Goal: Complete application form

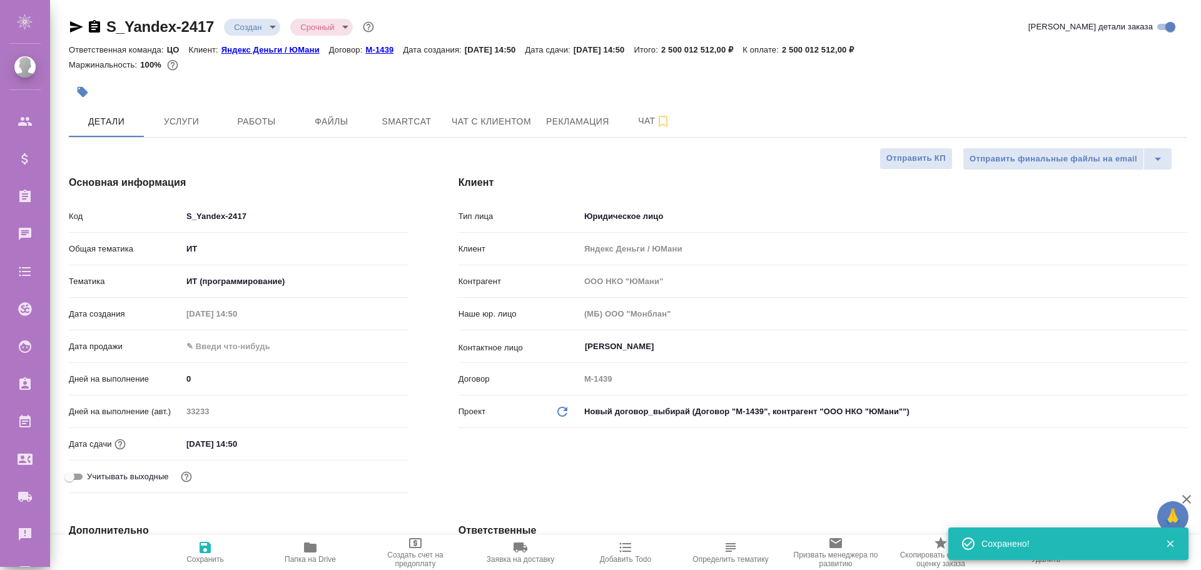
select select "RU"
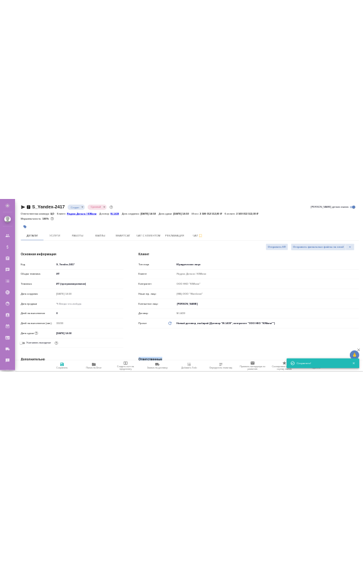
scroll to position [500, 0]
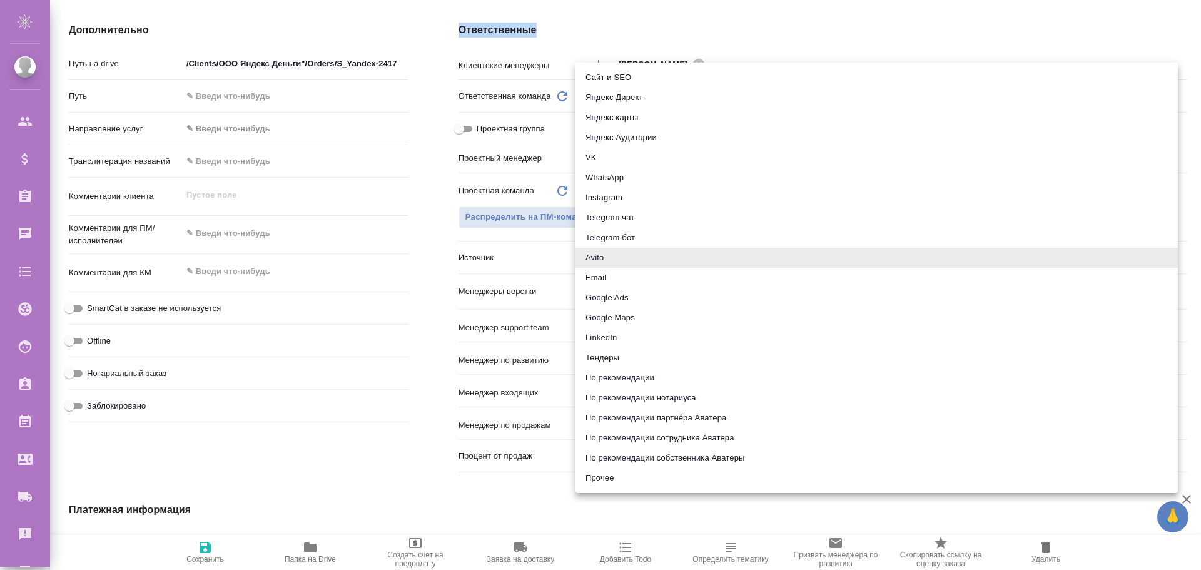
click at [617, 261] on body "🙏 .cls-1 fill:#fff; AWATERA [PERSON_NAME] Спецификации Заказы 0 Чаты Todo Проек…" at bounding box center [600, 285] width 1201 height 570
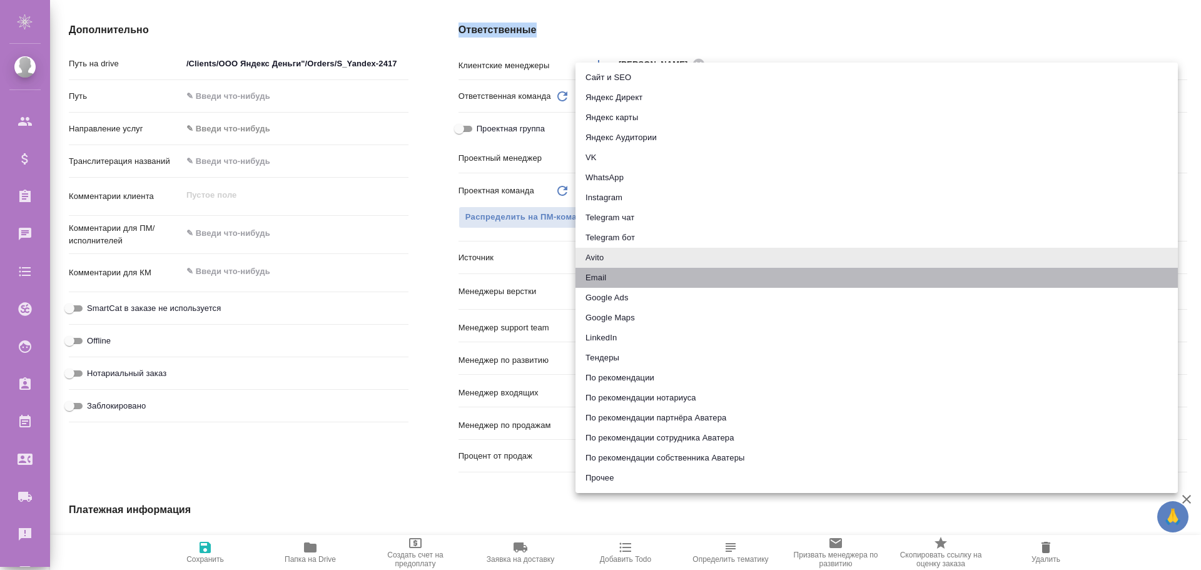
click at [609, 277] on li "Email" at bounding box center [876, 278] width 602 height 20
type input "emailAds"
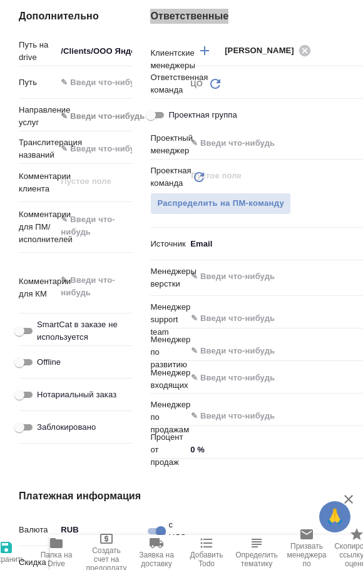
scroll to position [704, 0]
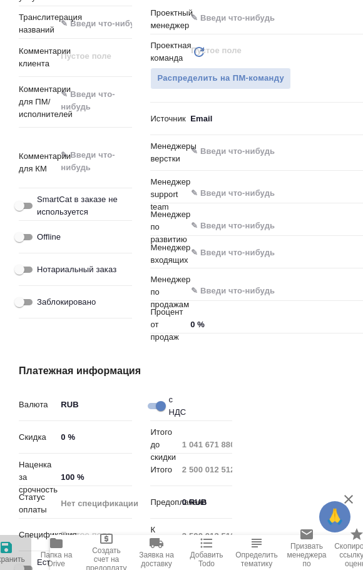
click at [6, 546] on icon "button" at bounding box center [6, 546] width 11 height 11
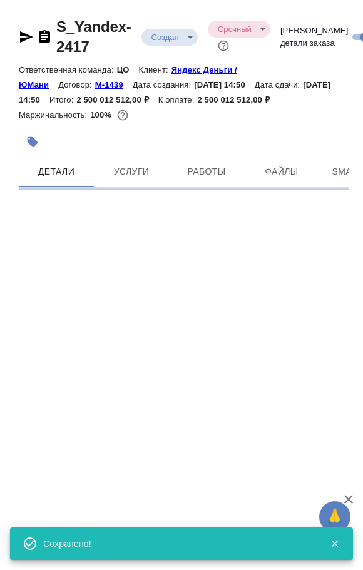
select select "RU"
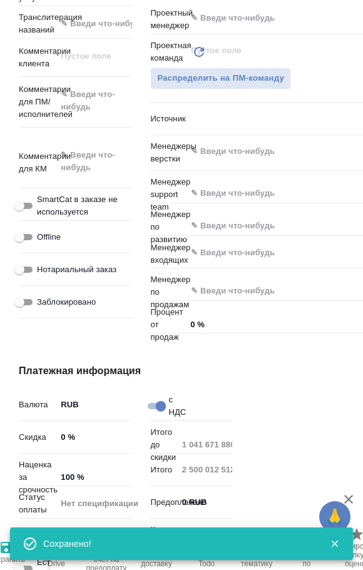
type textarea "x"
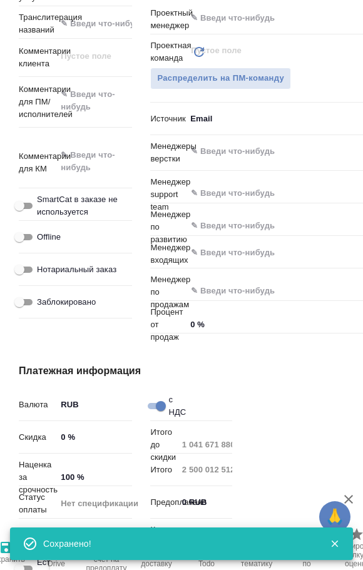
type textarea "x"
